Goal: Find specific fact: Find specific fact

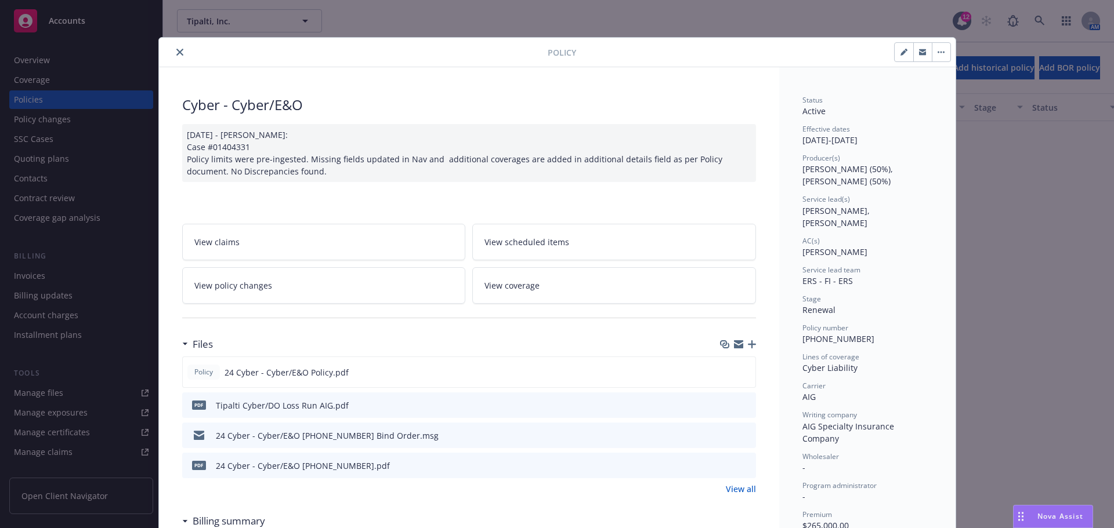
scroll to position [696, 0]
click at [176, 51] on icon "close" at bounding box center [179, 52] width 7 height 7
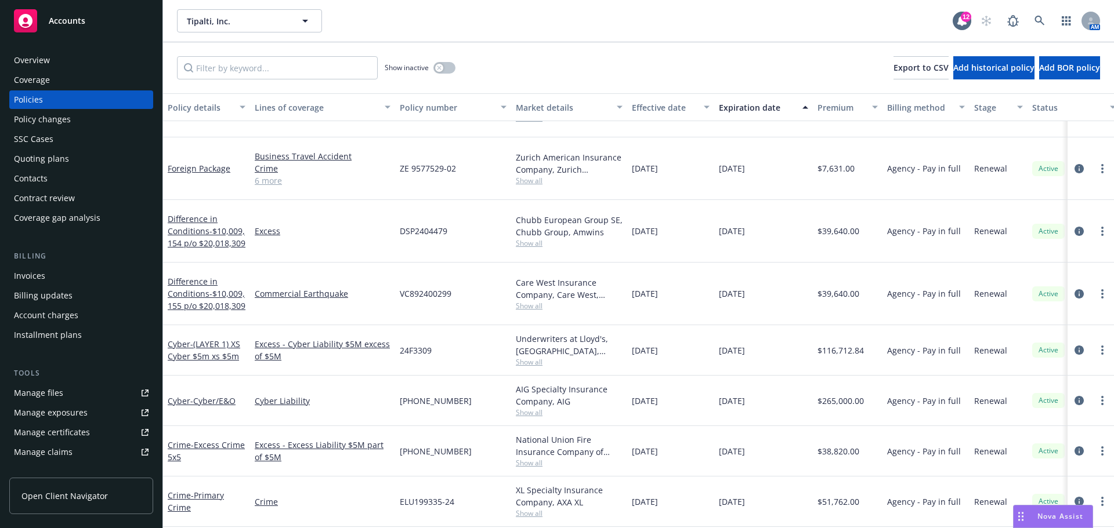
click at [38, 53] on div "Overview" at bounding box center [32, 60] width 36 height 19
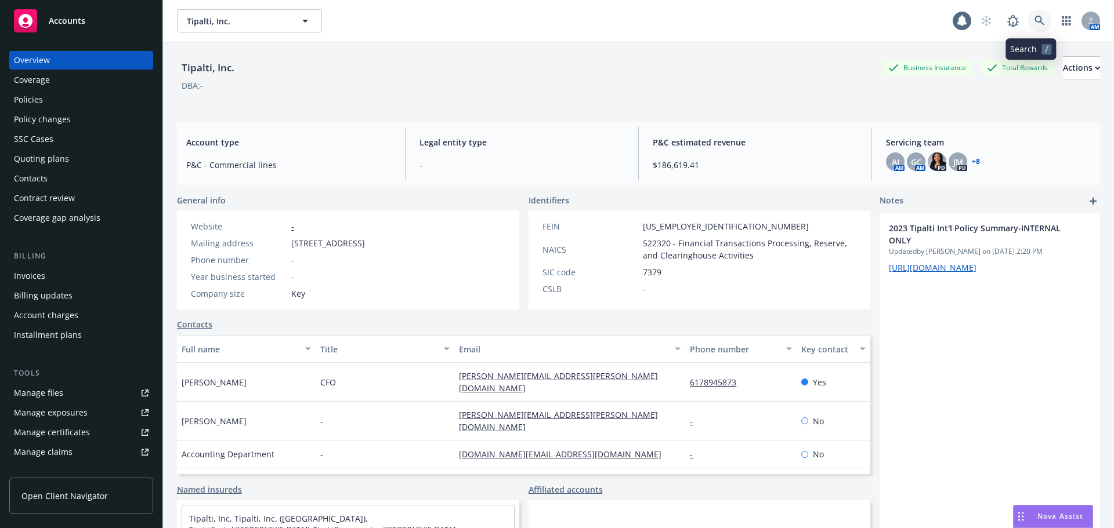
click at [1034, 17] on icon at bounding box center [1039, 21] width 10 height 10
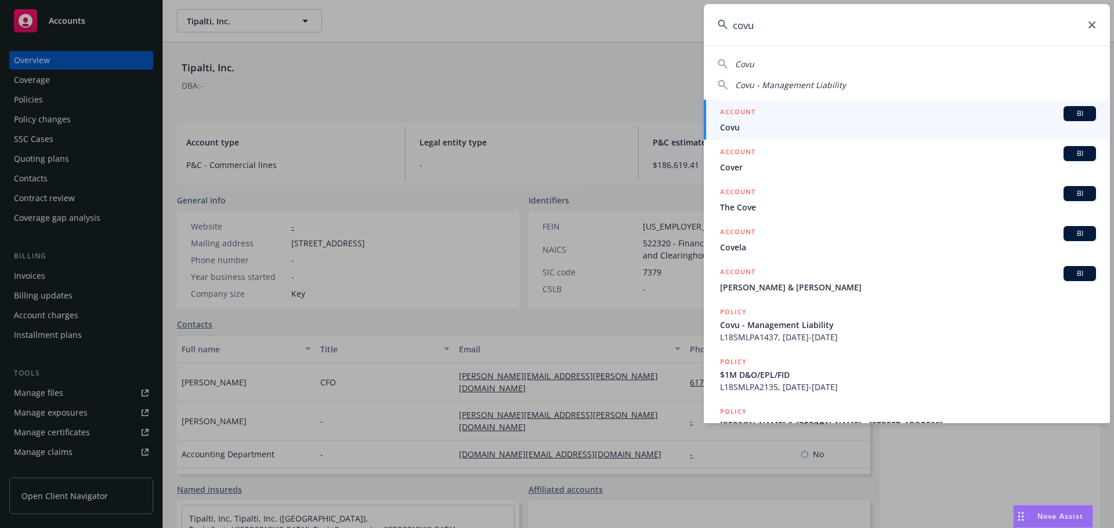
type input "covu"
click at [729, 126] on li "ACCOUNT BI Covu" at bounding box center [907, 120] width 406 height 40
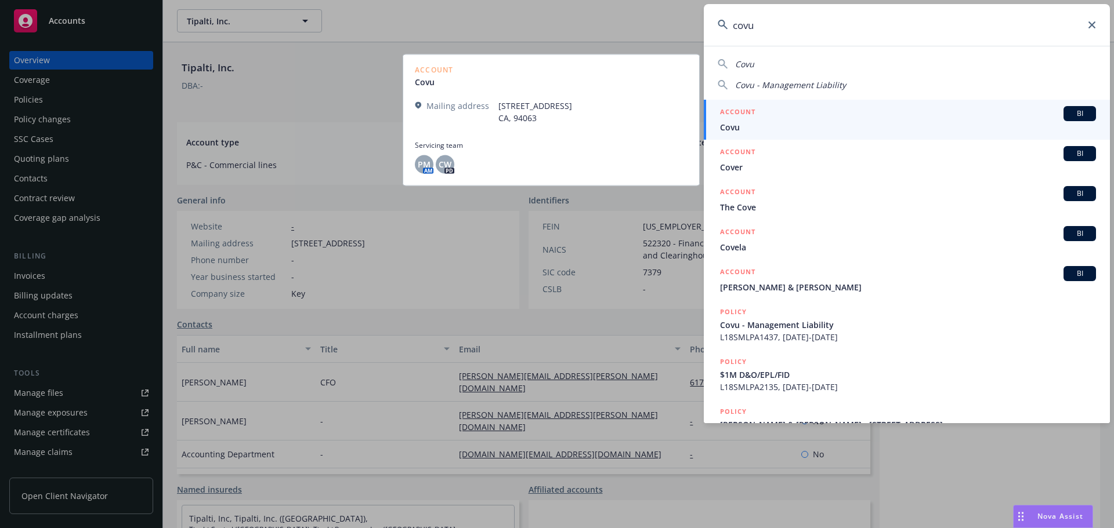
click at [814, 115] on div "ACCOUNT BI" at bounding box center [908, 113] width 376 height 15
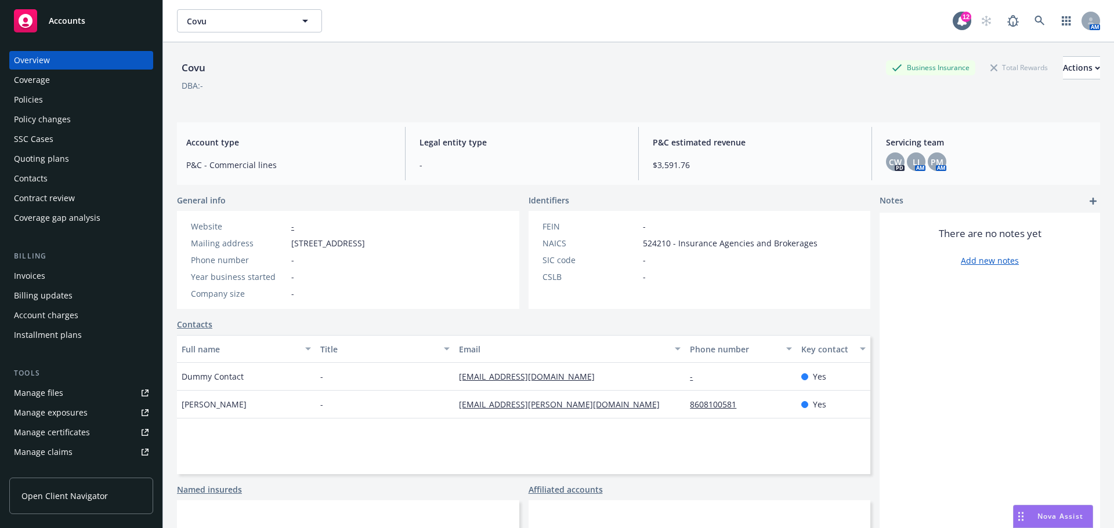
drag, startPoint x: 292, startPoint y: 243, endPoint x: 461, endPoint y: 242, distance: 169.4
click at [365, 242] on span "[STREET_ADDRESS]" at bounding box center [328, 243] width 74 height 12
copy span "[STREET_ADDRESS]"
